Goal: Transaction & Acquisition: Purchase product/service

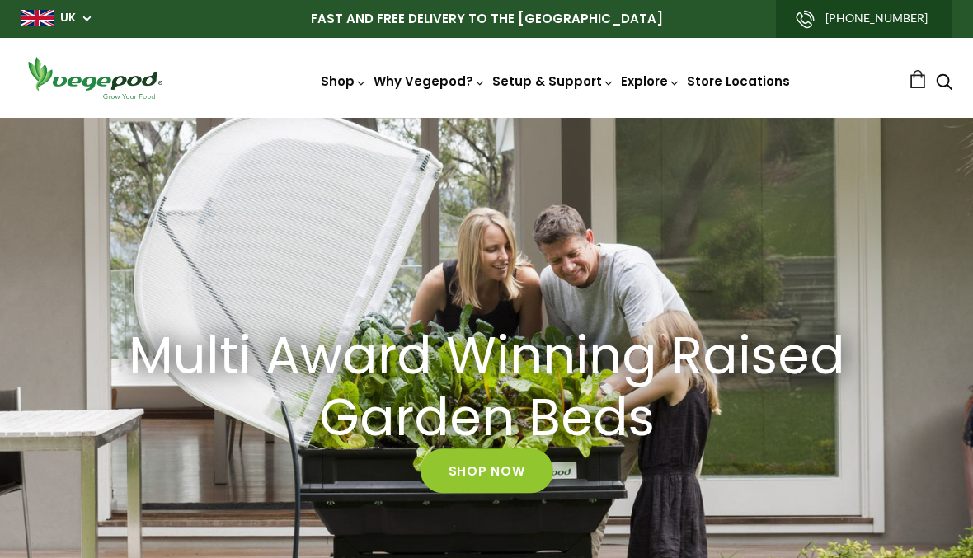
click at [486, 118] on img at bounding box center [486, 118] width 0 height 0
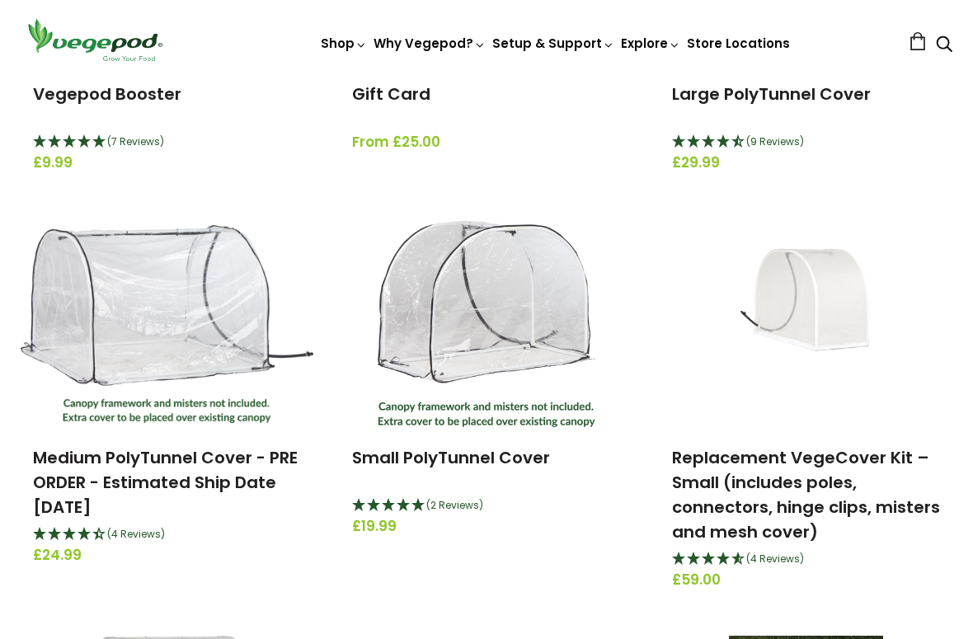
scroll to position [453, 0]
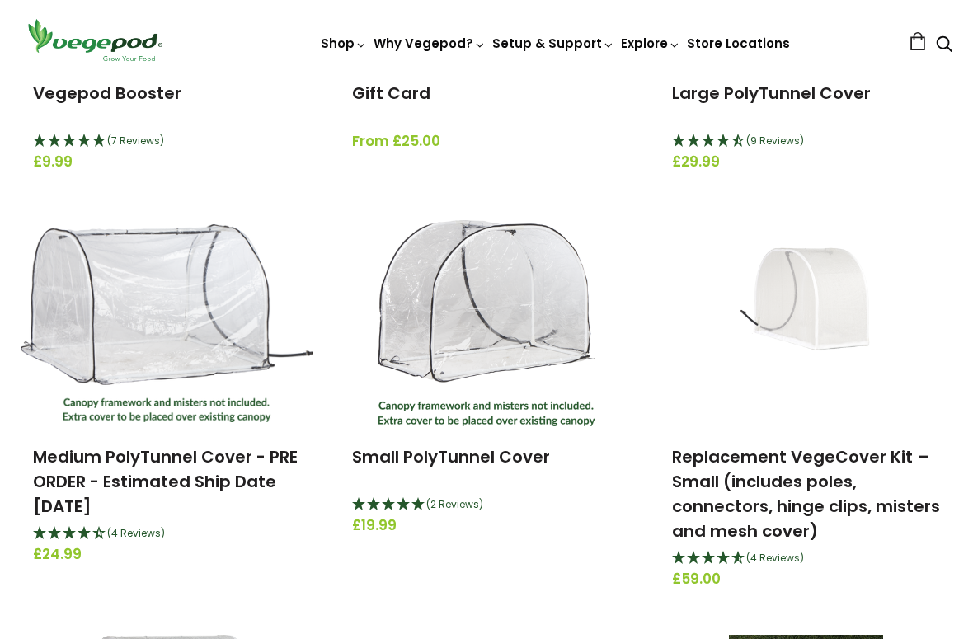
click at [182, 461] on link "Medium PolyTunnel Cover - PRE ORDER - Estimated Ship Date [DATE]" at bounding box center [165, 481] width 265 height 73
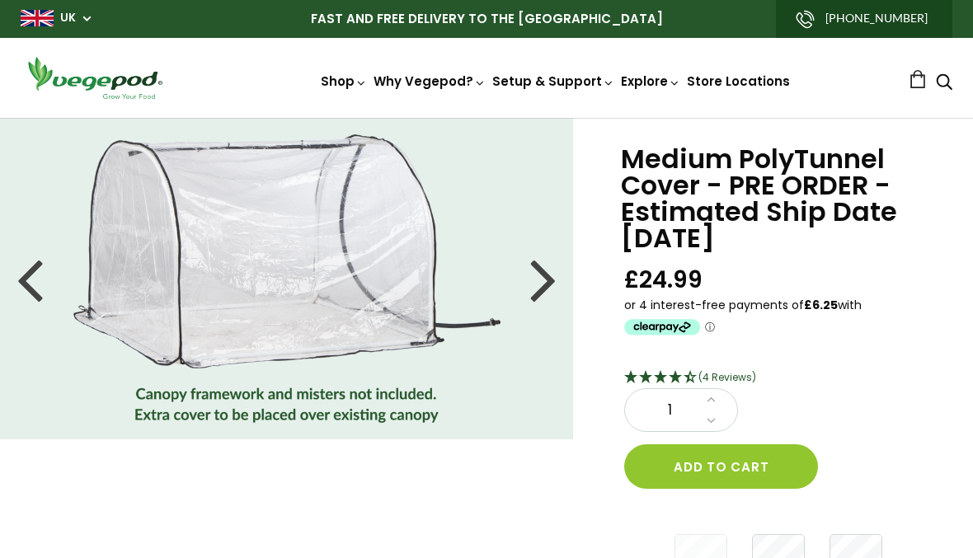
click at [963, 207] on div "Medium PolyTunnel Cover - PRE ORDER - Estimated Ship Date OCTOBER 1ST £24.99 (4…" at bounding box center [773, 370] width 400 height 505
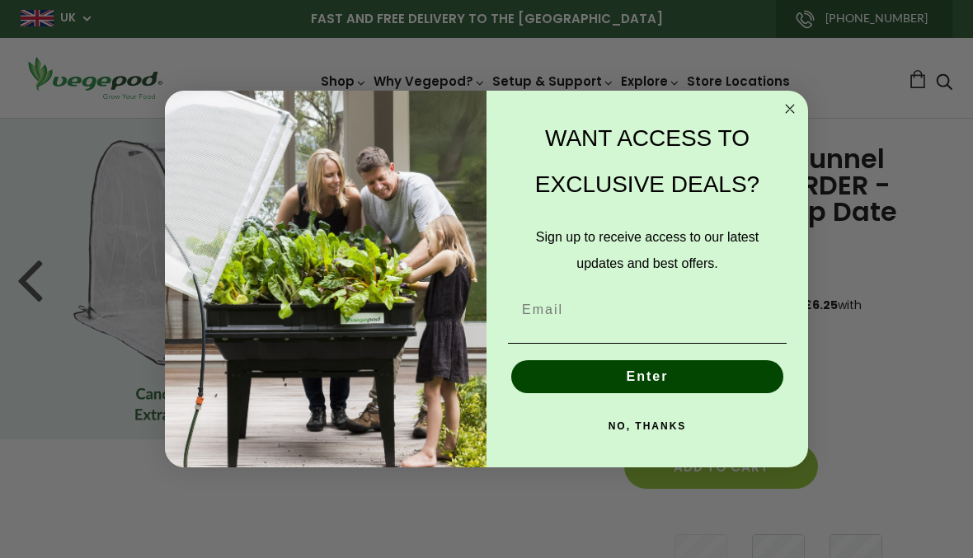
click at [786, 109] on circle "Close dialog" at bounding box center [789, 109] width 19 height 19
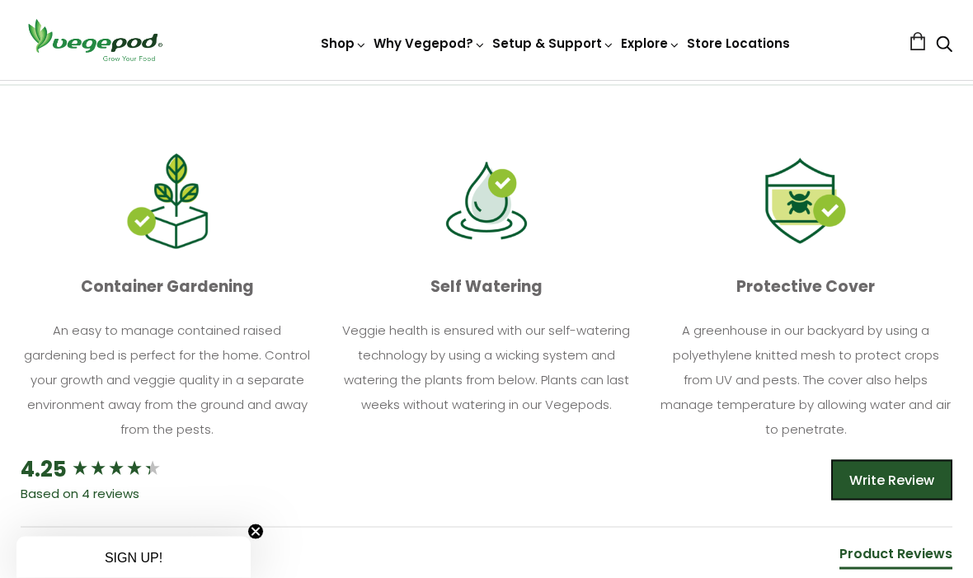
scroll to position [527, 0]
